Goal: Information Seeking & Learning: Learn about a topic

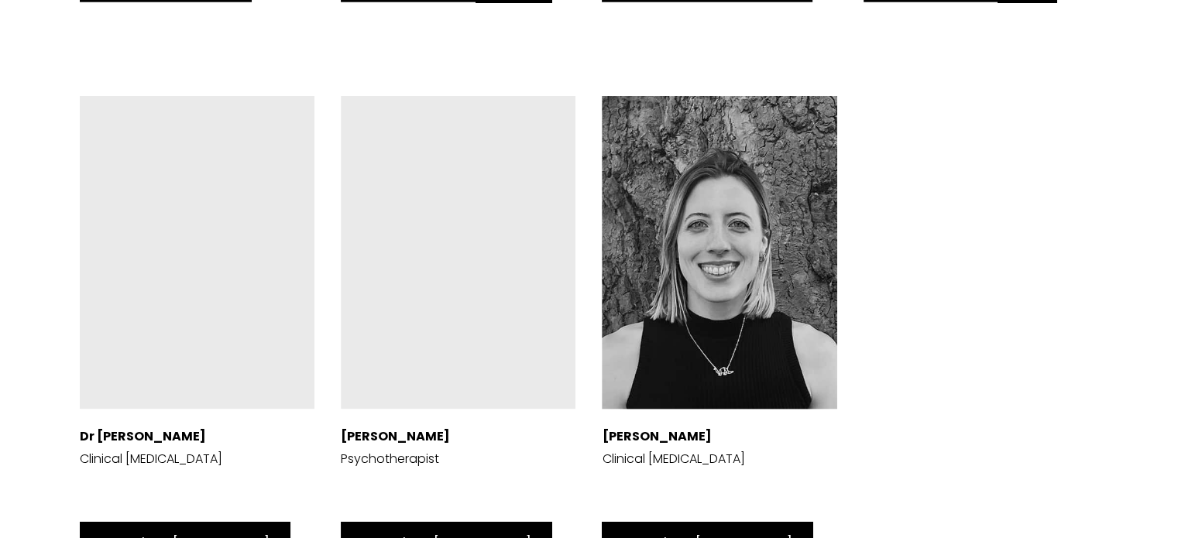
scroll to position [4094, 0]
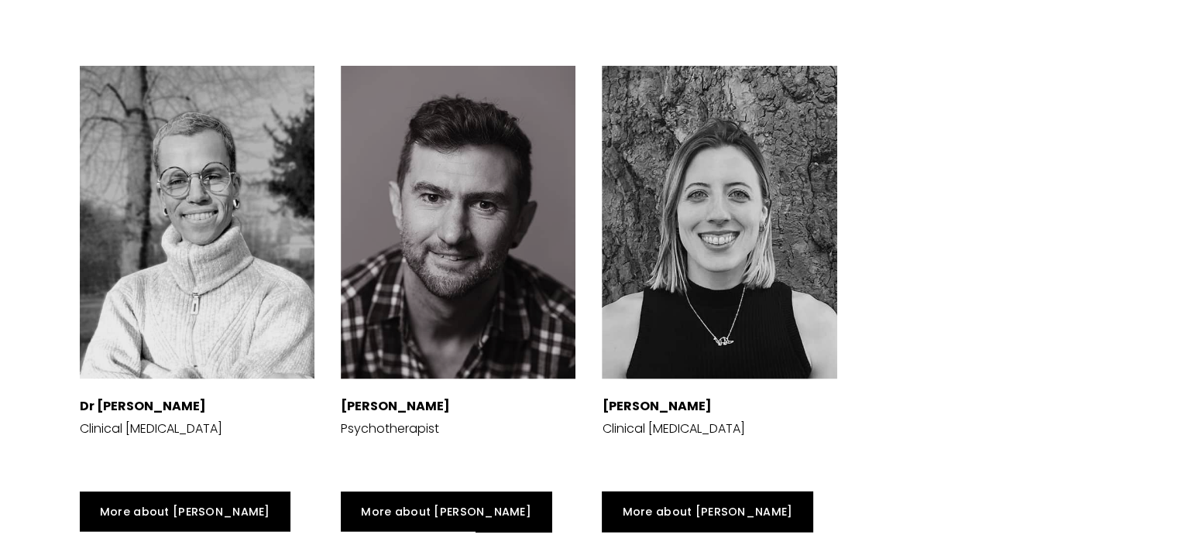
click at [465, 207] on div at bounding box center [458, 222] width 235 height 313
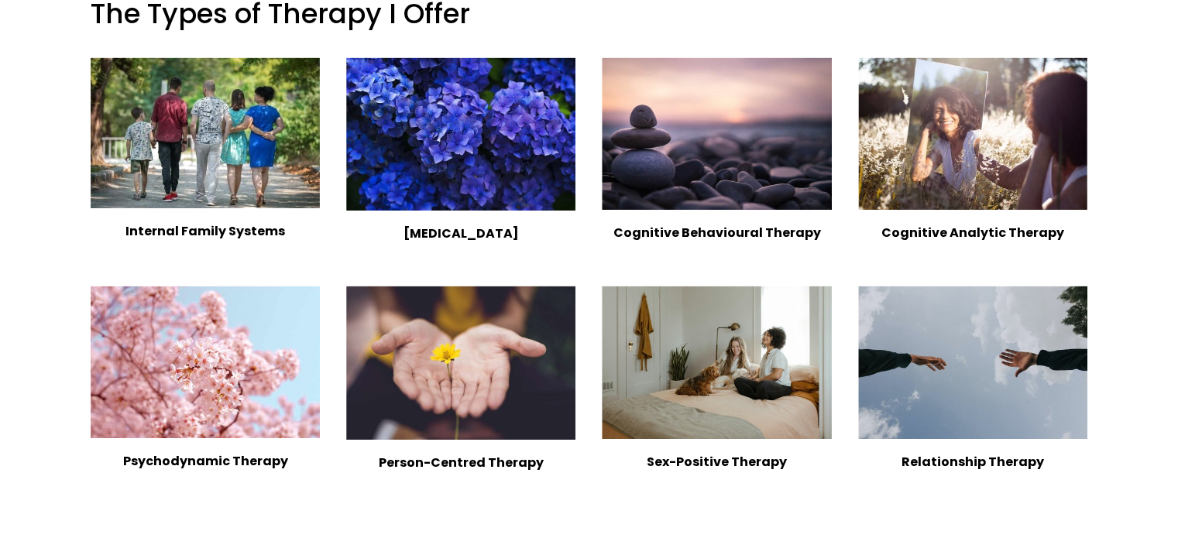
scroll to position [1503, 0]
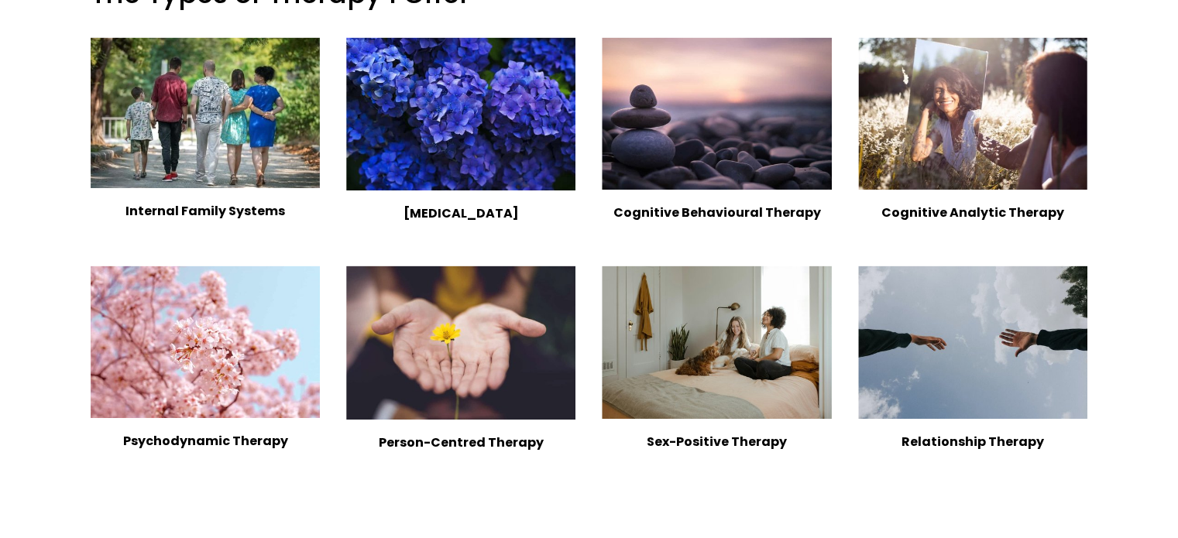
click at [1016, 101] on div at bounding box center [972, 113] width 229 height 153
type input "29.96"
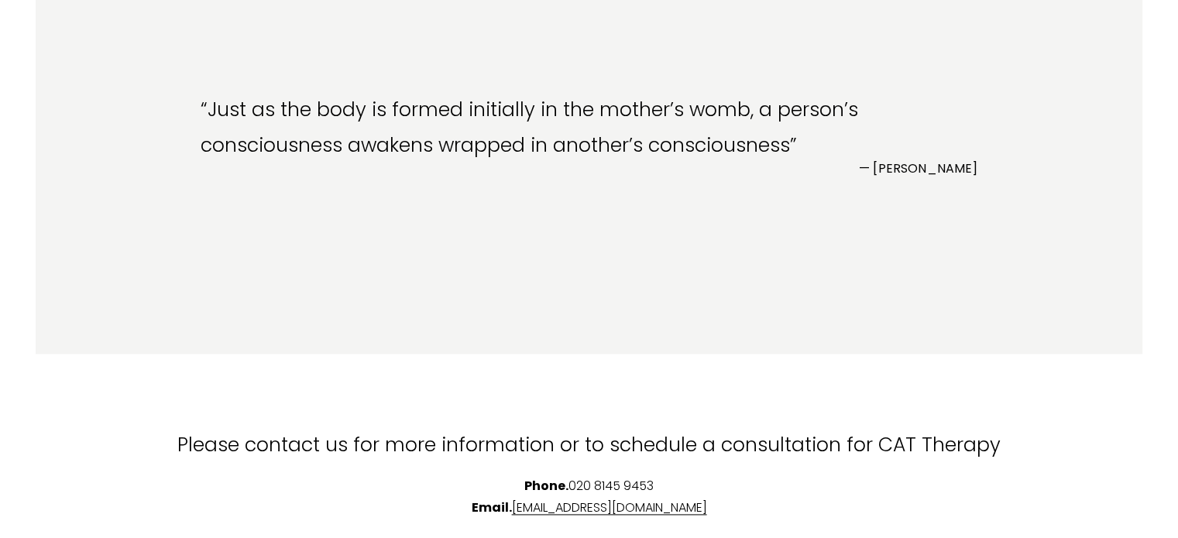
scroll to position [1976, 0]
